Goal: Task Accomplishment & Management: Complete application form

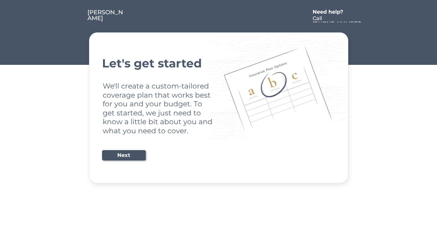
click at [218, 124] on div "Let's get started We'll create a custom-tailored coverage plan that works best …" at bounding box center [218, 107] width 233 height 134
click at [218, 92] on div "Let's get started We'll create a custom-tailored coverage plan that works best …" at bounding box center [218, 107] width 233 height 134
click at [219, 12] on div at bounding box center [217, 15] width 185 height 13
click at [219, 16] on div at bounding box center [217, 15] width 185 height 13
click at [75, 16] on div at bounding box center [75, 15] width 24 height 13
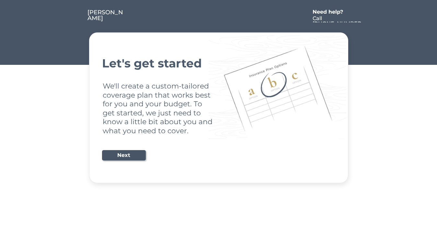
click at [217, 16] on div at bounding box center [217, 15] width 185 height 13
click at [331, 13] on div "Need help?" at bounding box center [331, 11] width 37 height 5
click at [368, 16] on div at bounding box center [368, 15] width 12 height 13
click at [76, 22] on div at bounding box center [76, 22] width 3 height 3
click at [219, 108] on div "Let's get started We'll create a custom-tailored coverage plan that works best …" at bounding box center [218, 107] width 233 height 134
